Goal: Transaction & Acquisition: Purchase product/service

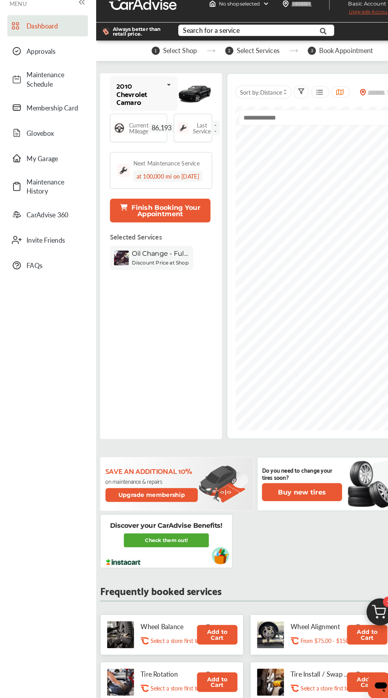
click at [158, 264] on div "Oil Change - Full-synthetic" at bounding box center [155, 261] width 55 height 10
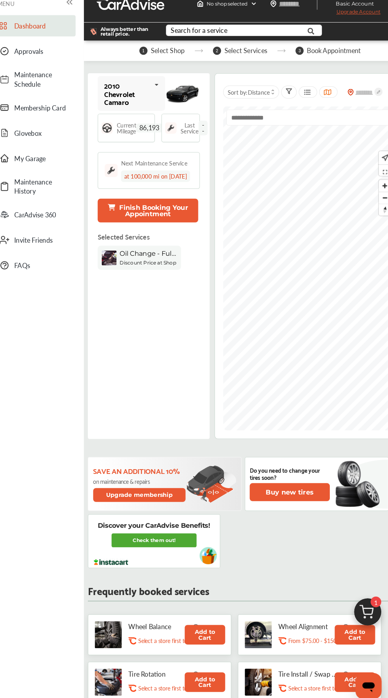
click at [166, 268] on b "Discount Price at Shop" at bounding box center [155, 269] width 55 height 6
click at [367, 603] on img at bounding box center [368, 609] width 38 height 38
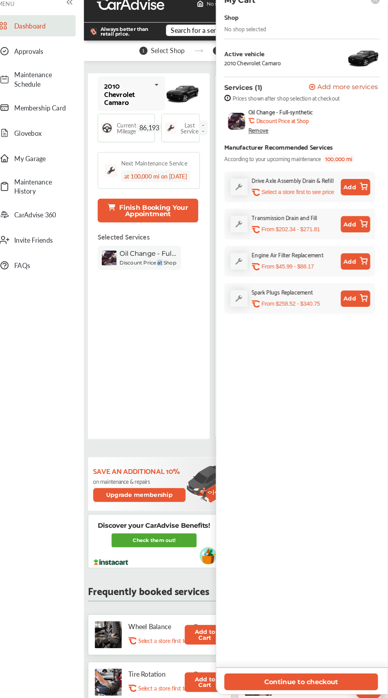
click at [267, 141] on div "Remove" at bounding box center [262, 140] width 19 height 6
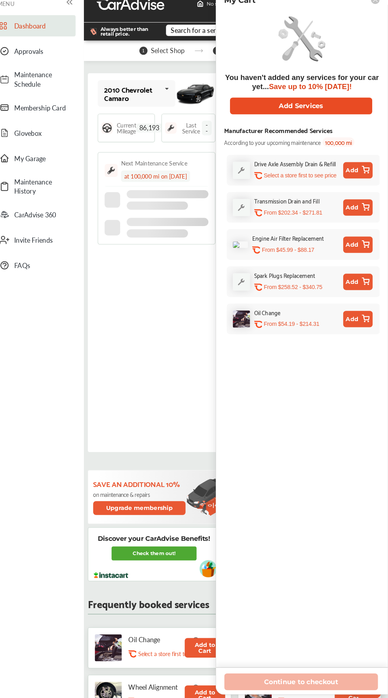
click at [347, 116] on button "Add Services" at bounding box center [304, 117] width 138 height 16
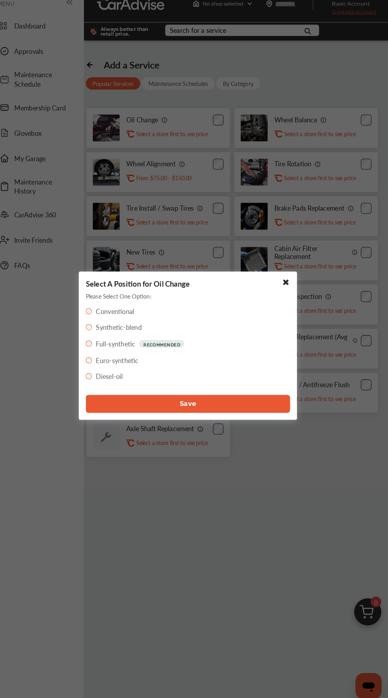
click at [269, 403] on button "Save" at bounding box center [194, 405] width 198 height 17
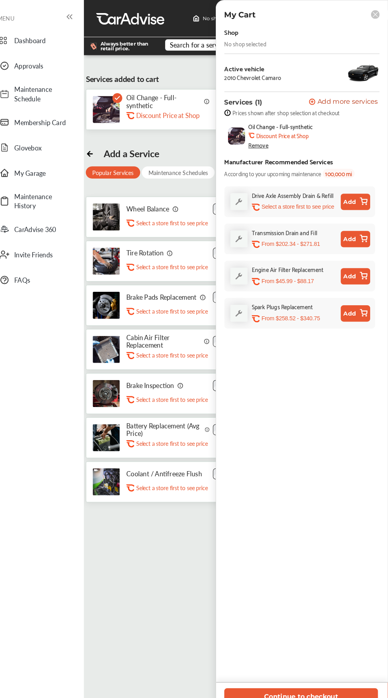
click at [306, 133] on b "Discount Price at Shop" at bounding box center [285, 131] width 51 height 6
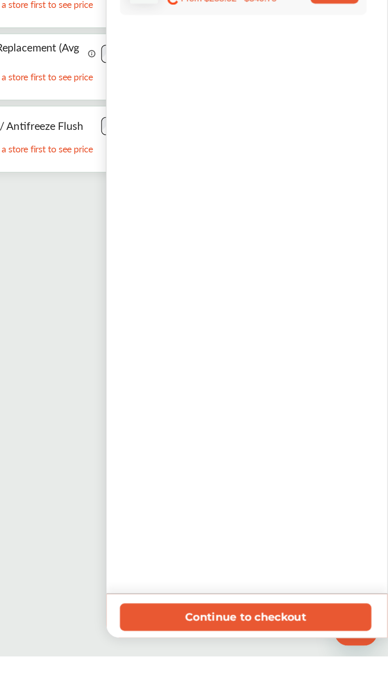
scroll to position [124, 0]
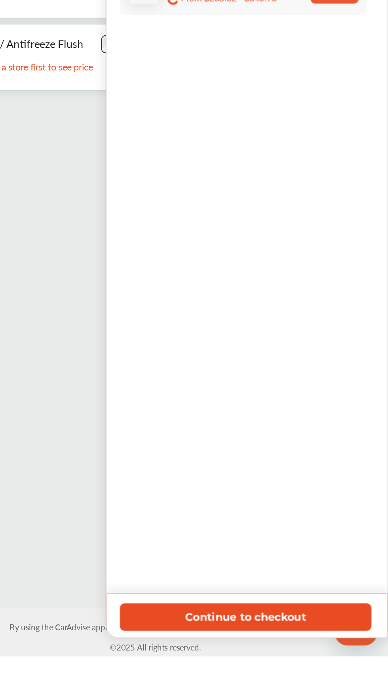
click at [329, 683] on button "Continue to checkout" at bounding box center [303, 675] width 149 height 16
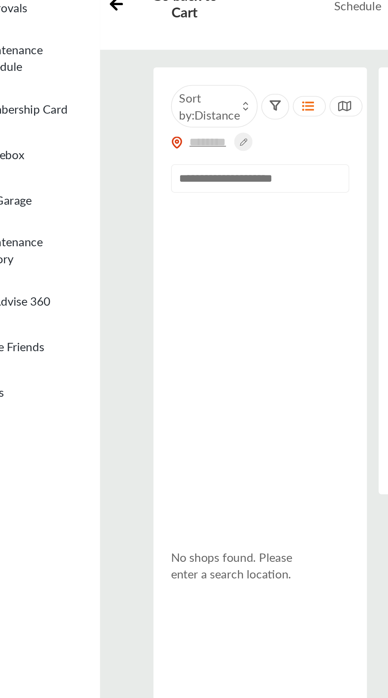
click at [183, 157] on input "text" at bounding box center [179, 155] width 96 height 15
type input "*****"
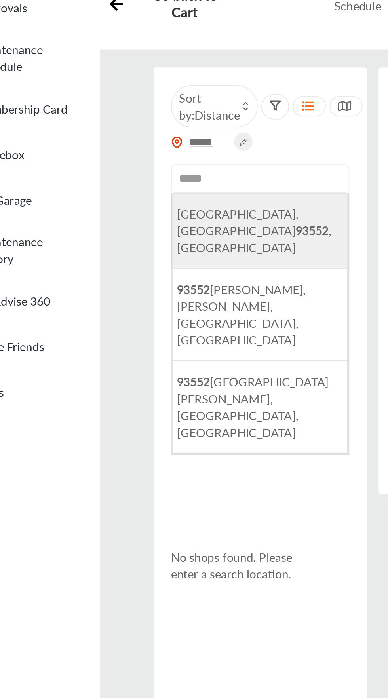
click at [204, 172] on span "[GEOGRAPHIC_DATA] , [GEOGRAPHIC_DATA]" at bounding box center [177, 184] width 84 height 27
type input "**********"
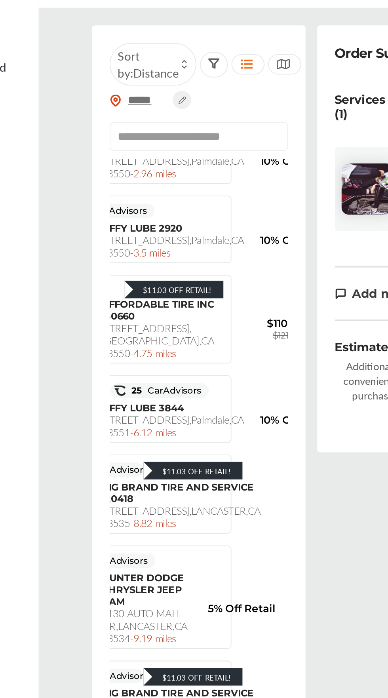
scroll to position [424, 30]
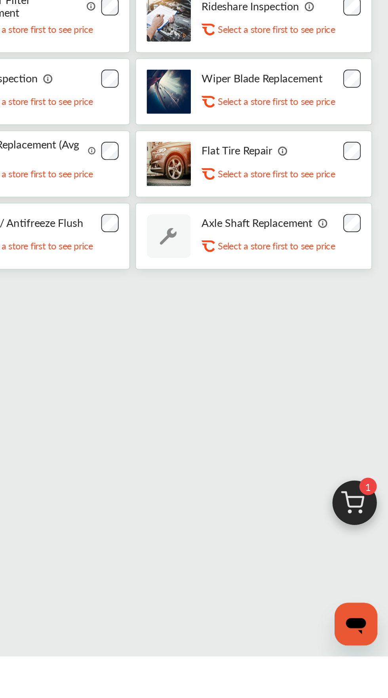
scroll to position [102, 0]
